Goal: Information Seeking & Learning: Learn about a topic

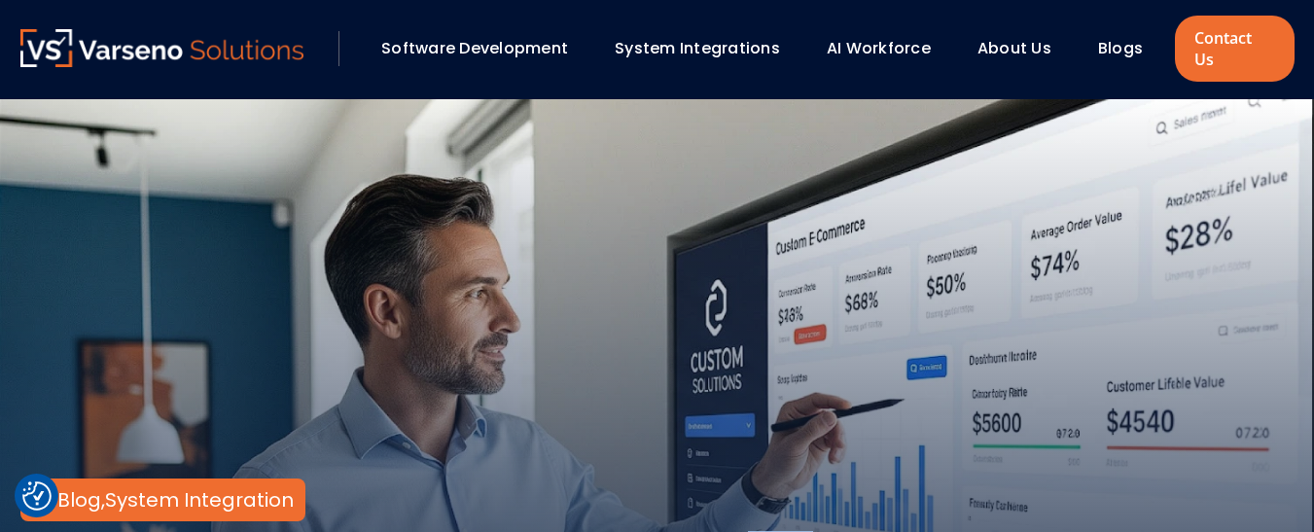
drag, startPoint x: 816, startPoint y: 442, endPoint x: 747, endPoint y: 401, distance: 80.7
click at [747, 401] on div "Blog , System Integration How a Custom Ecommerce Platform Can Benefit Your Busi…" at bounding box center [657, 415] width 1313 height 632
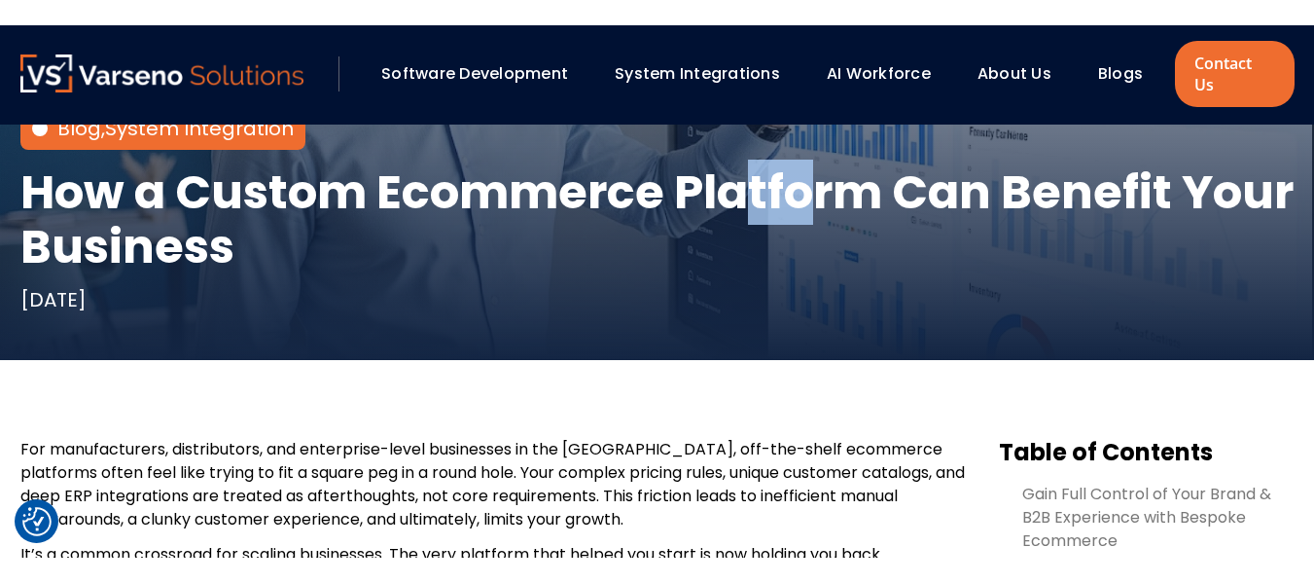
scroll to position [392, 0]
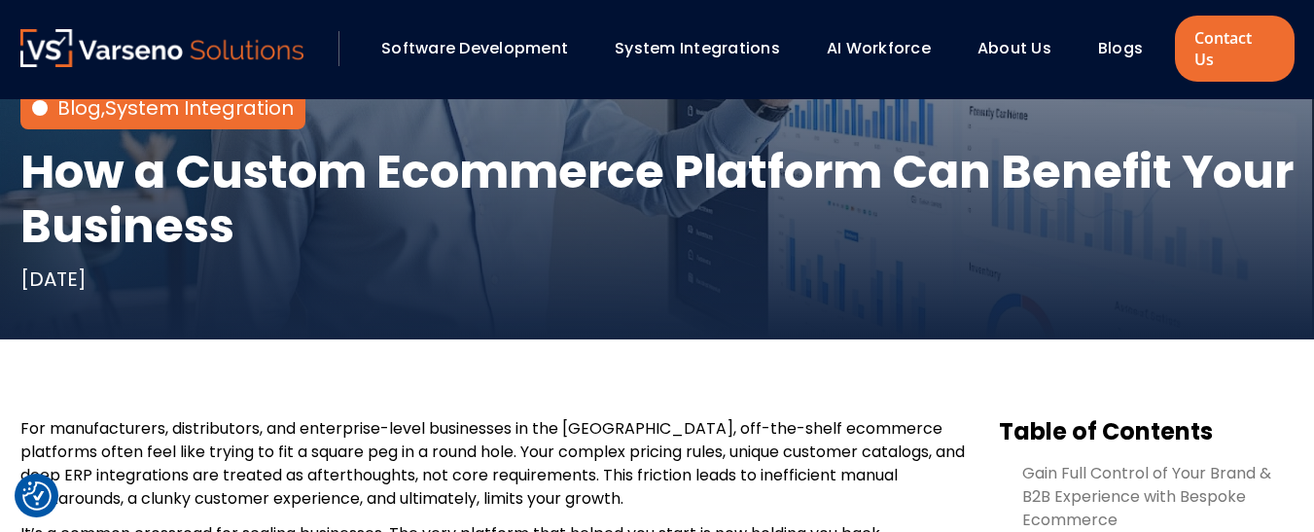
click at [702, 274] on div "Blog , System Integration How a Custom Ecommerce Platform Can Benefit Your Busi…" at bounding box center [657, 23] width 1313 height 632
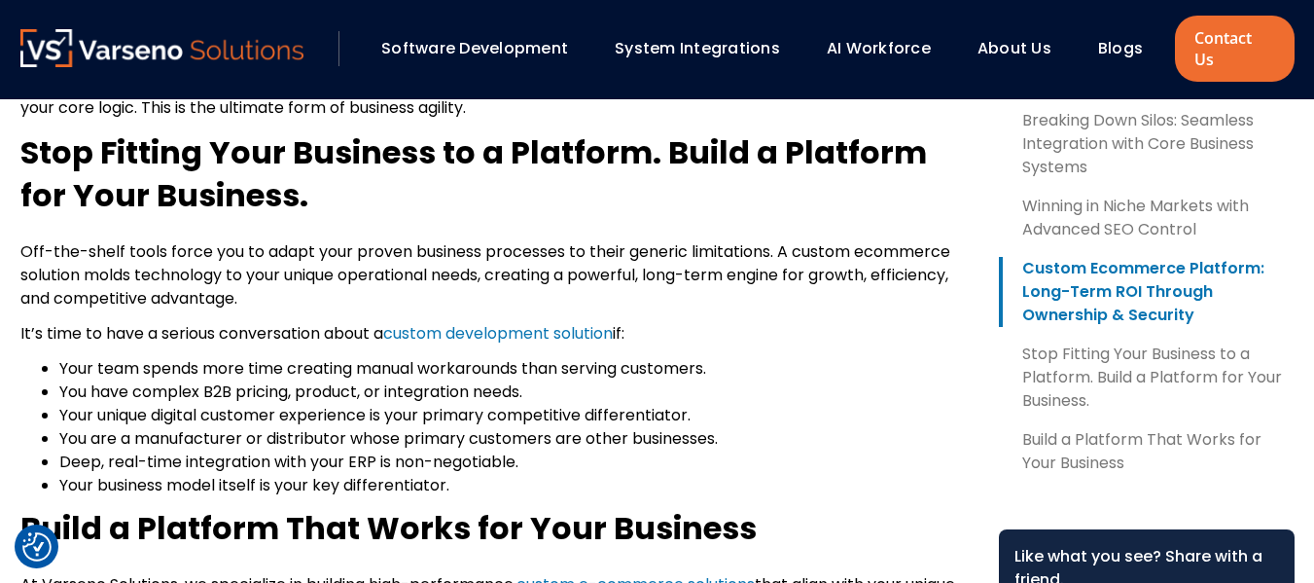
scroll to position [2898, 0]
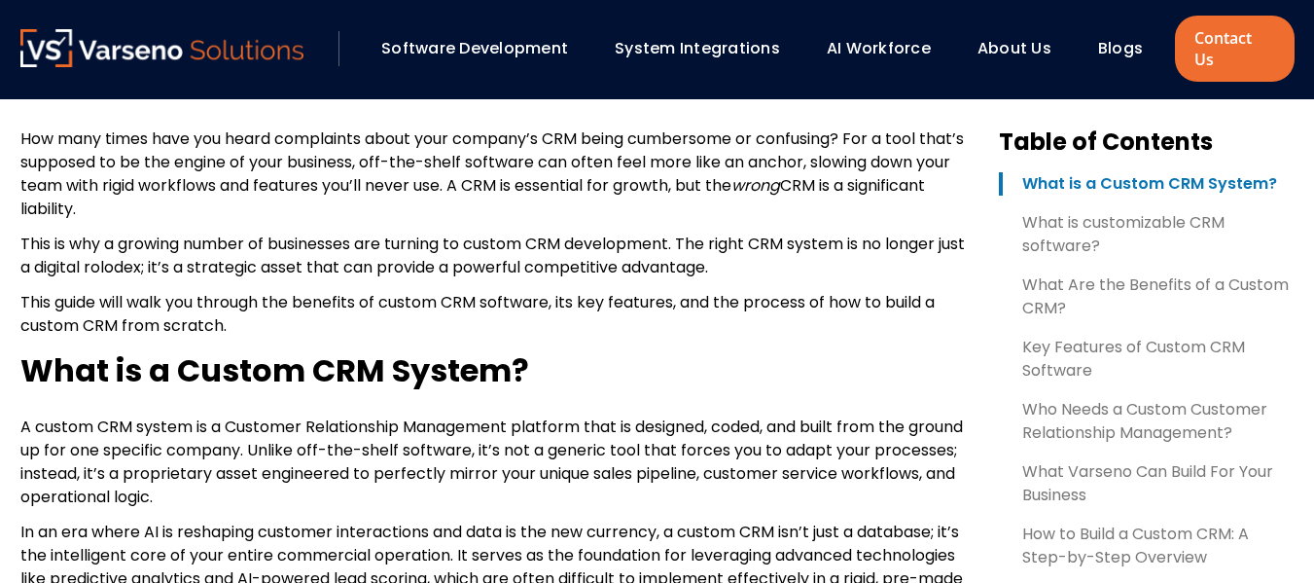
scroll to position [683, 0]
click at [1121, 42] on link "Blogs" at bounding box center [1120, 48] width 45 height 22
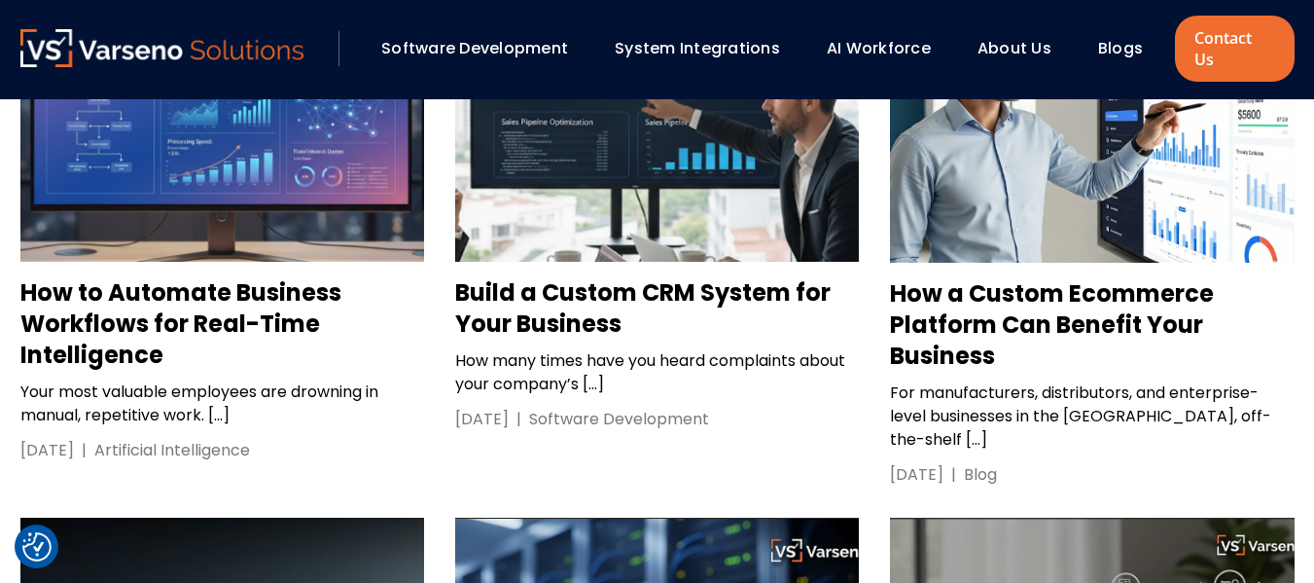
scroll to position [2477, 0]
